Goal: Participate in discussion: Engage in conversation with other users on a specific topic

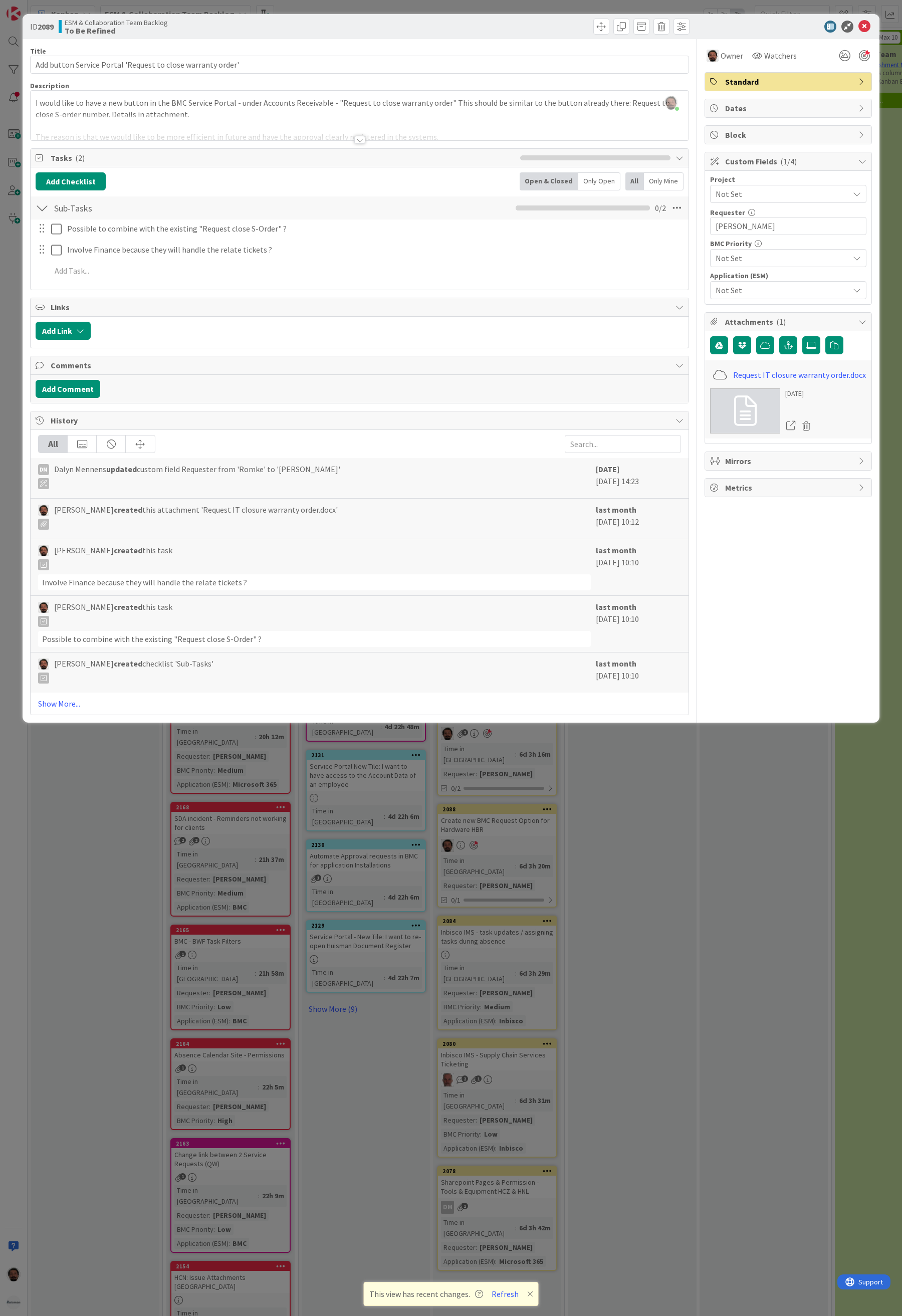
click at [71, 382] on div "Add Comment" at bounding box center [359, 389] width 658 height 28
click at [62, 389] on button "Add Comment" at bounding box center [68, 389] width 65 height 18
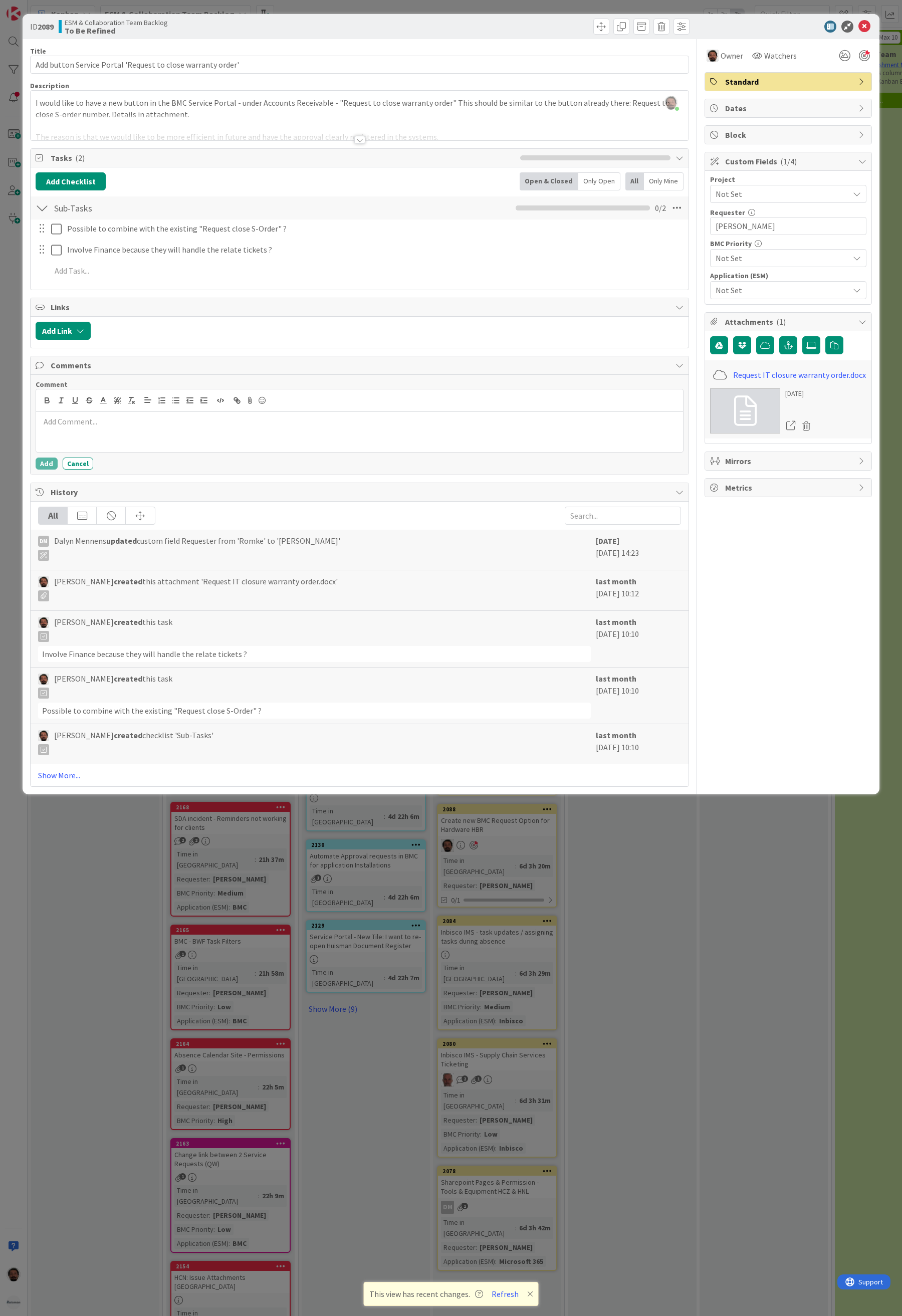
click at [208, 427] on p at bounding box center [359, 422] width 639 height 12
drag, startPoint x: 797, startPoint y: 713, endPoint x: 389, endPoint y: 573, distance: 431.4
click at [797, 713] on div "Owner Watchers Standard Dates Block Custom Fields ( 1/4 ) Project Not Set Reque…" at bounding box center [788, 413] width 168 height 748
drag, startPoint x: 208, startPoint y: 438, endPoint x: 195, endPoint y: 440, distance: 13.2
click at [208, 439] on div "Planned a meeting with [PERSON_NAME] for [DATE]." at bounding box center [359, 432] width 647 height 40
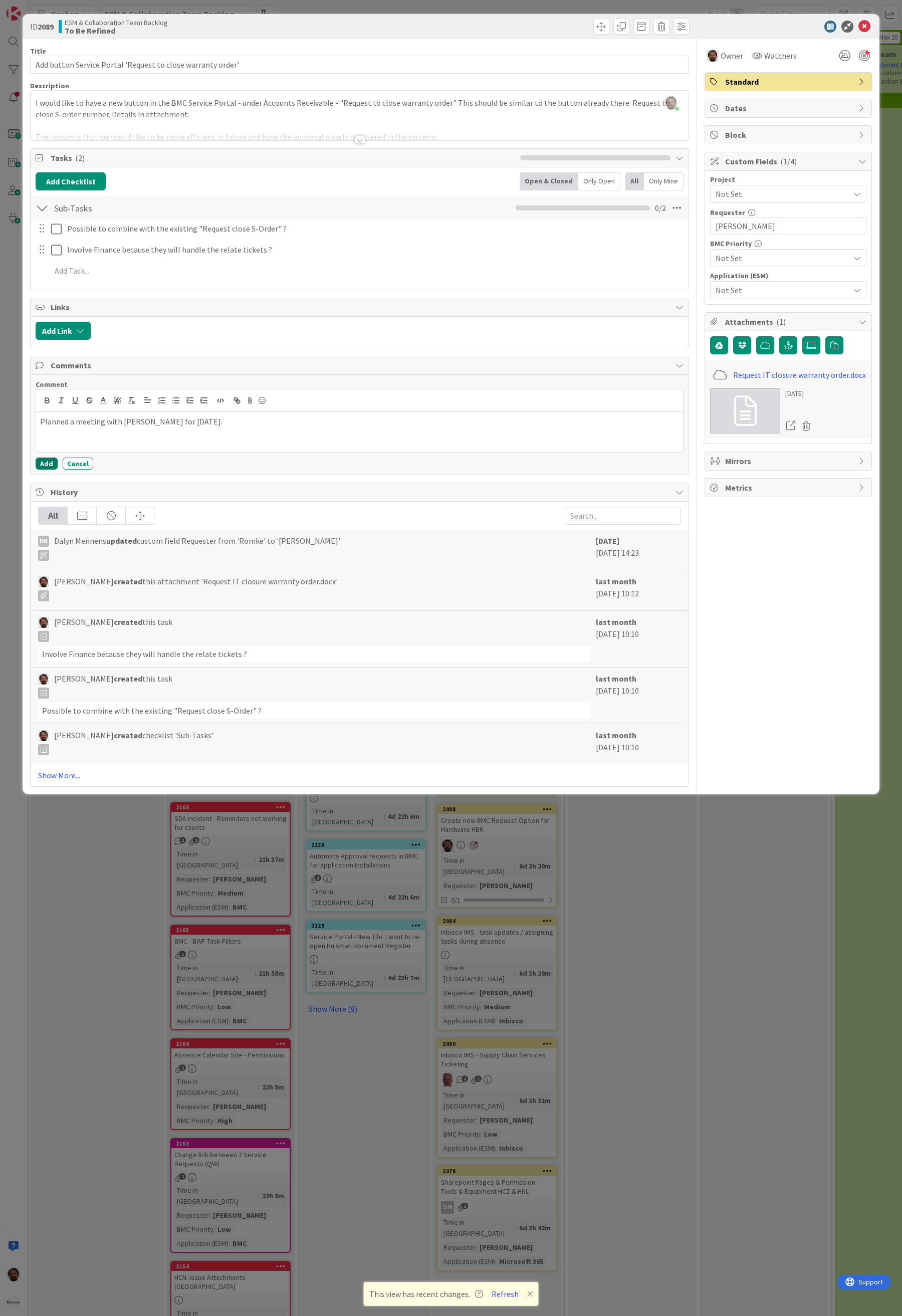
click at [46, 469] on button "Add" at bounding box center [47, 463] width 22 height 12
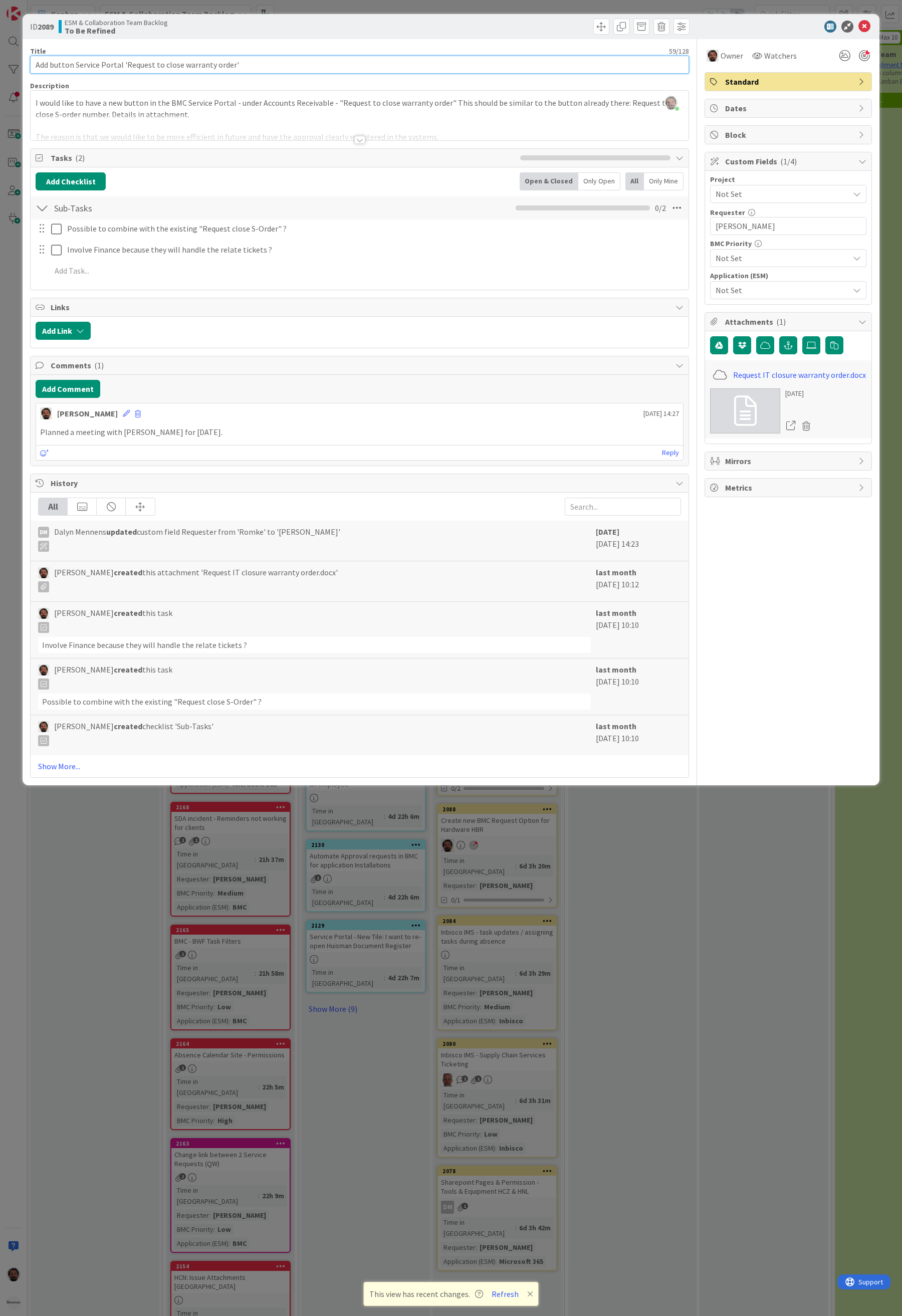
drag, startPoint x: 152, startPoint y: 64, endPoint x: 230, endPoint y: 62, distance: 78.0
click at [230, 62] on input "Add button Service Portal 'Request to close warranty order'" at bounding box center [359, 65] width 659 height 18
click at [509, 1295] on button "Refresh" at bounding box center [505, 1294] width 34 height 13
